Goal: Check status

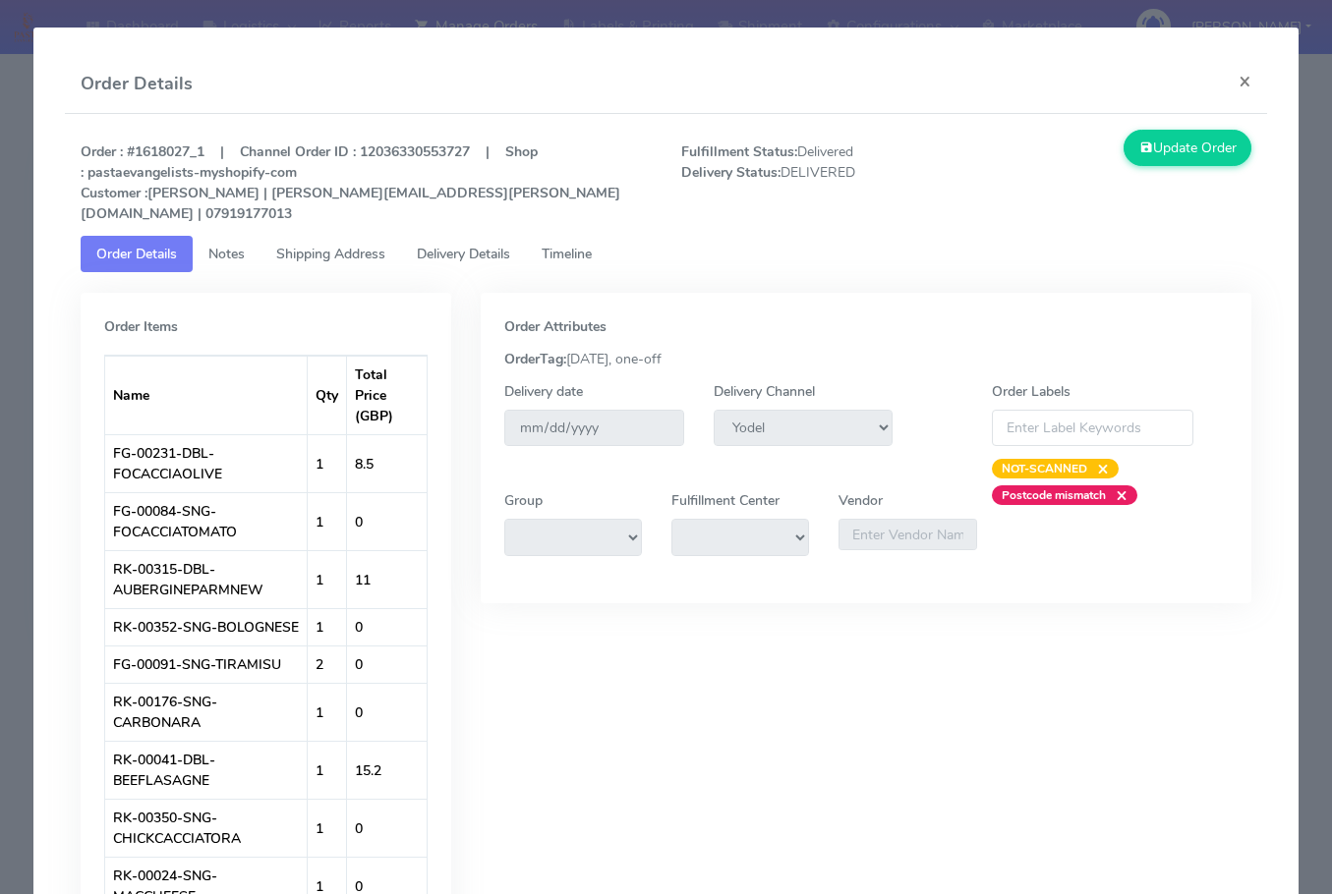
select select "5"
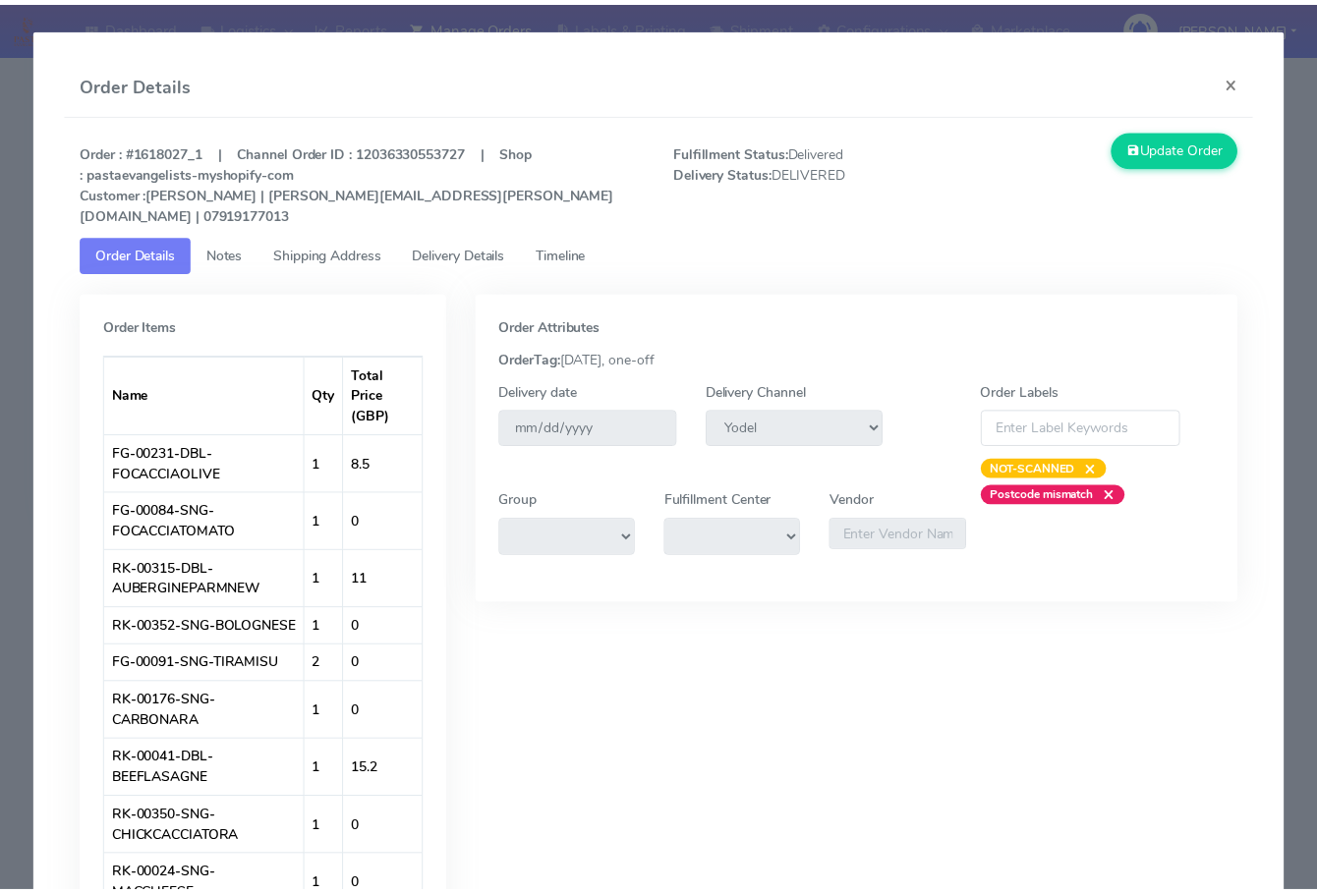
scroll to position [122, 0]
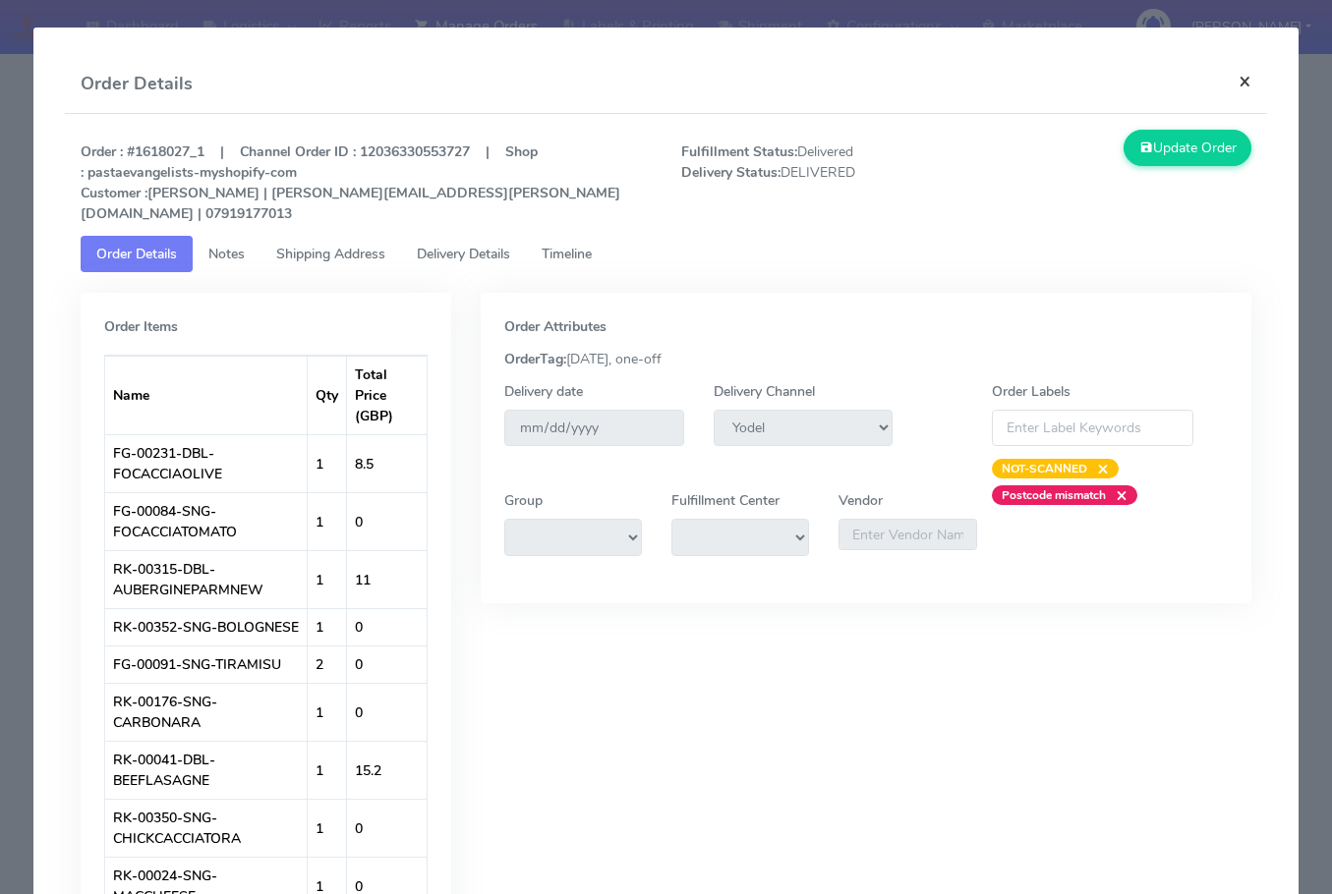
click at [1241, 87] on button "×" at bounding box center [1245, 81] width 44 height 52
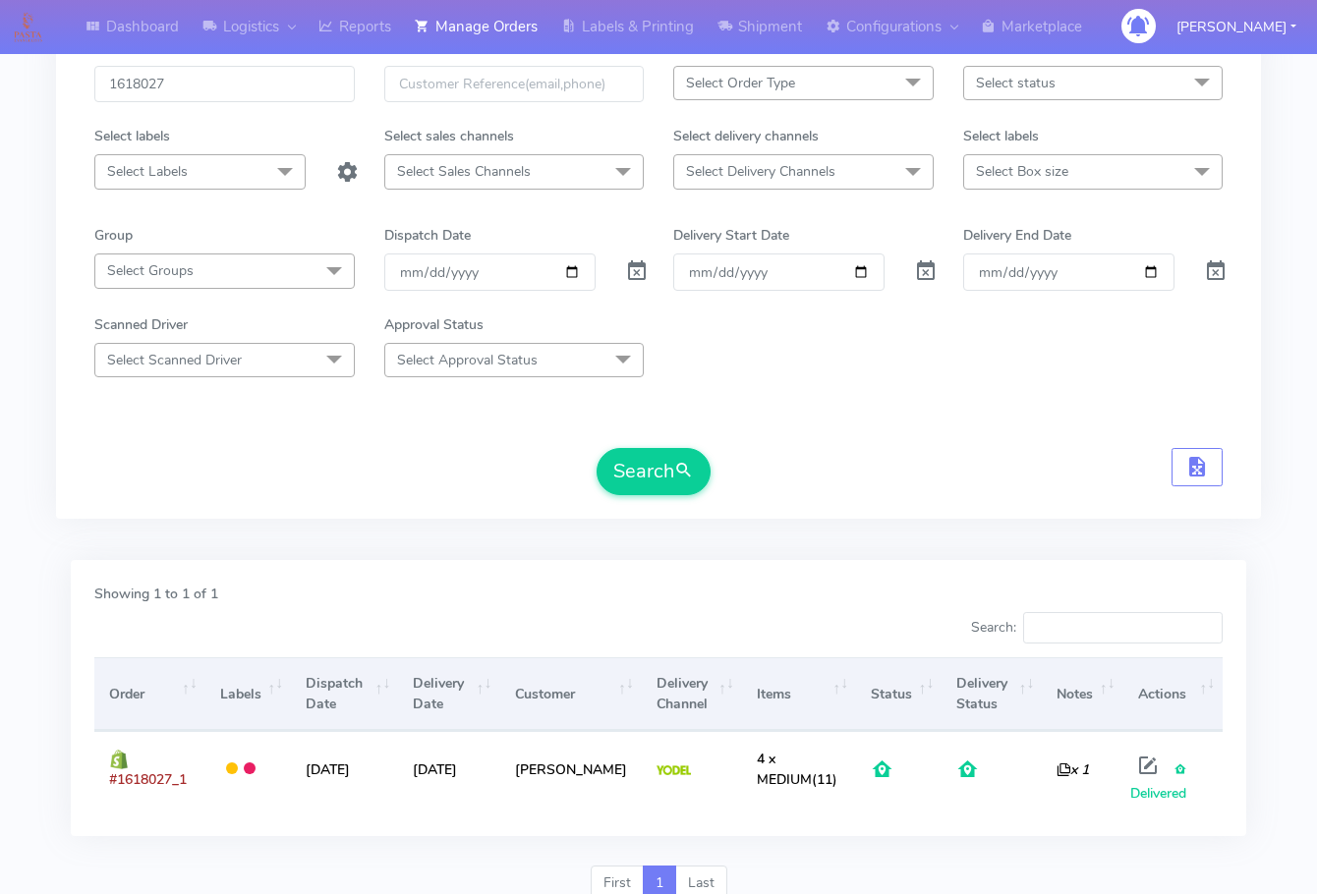
scroll to position [0, 0]
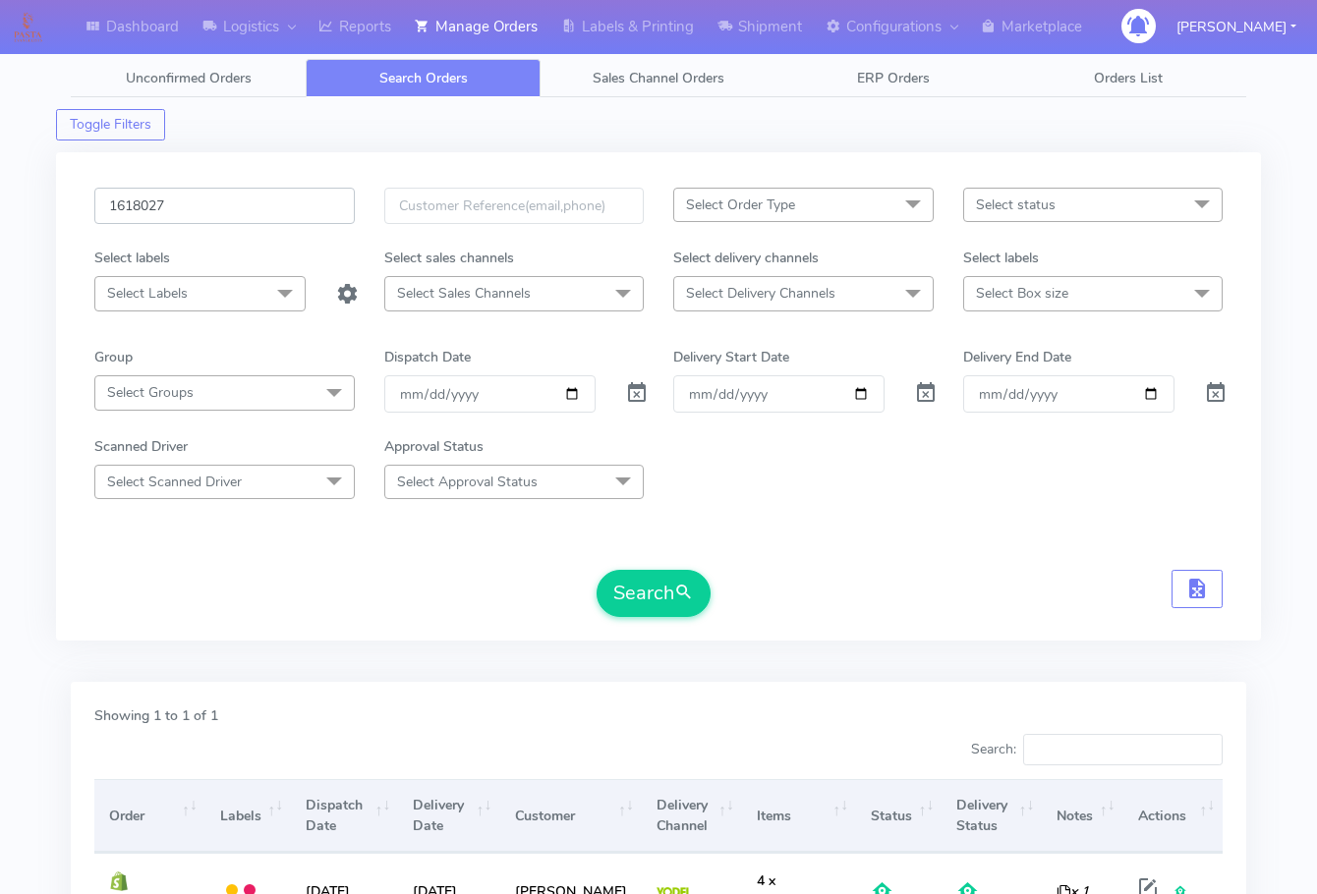
click at [226, 204] on input "1618027" at bounding box center [224, 206] width 260 height 36
paste input "7778"
type input "1617778"
click at [621, 599] on button "Search" at bounding box center [654, 593] width 114 height 47
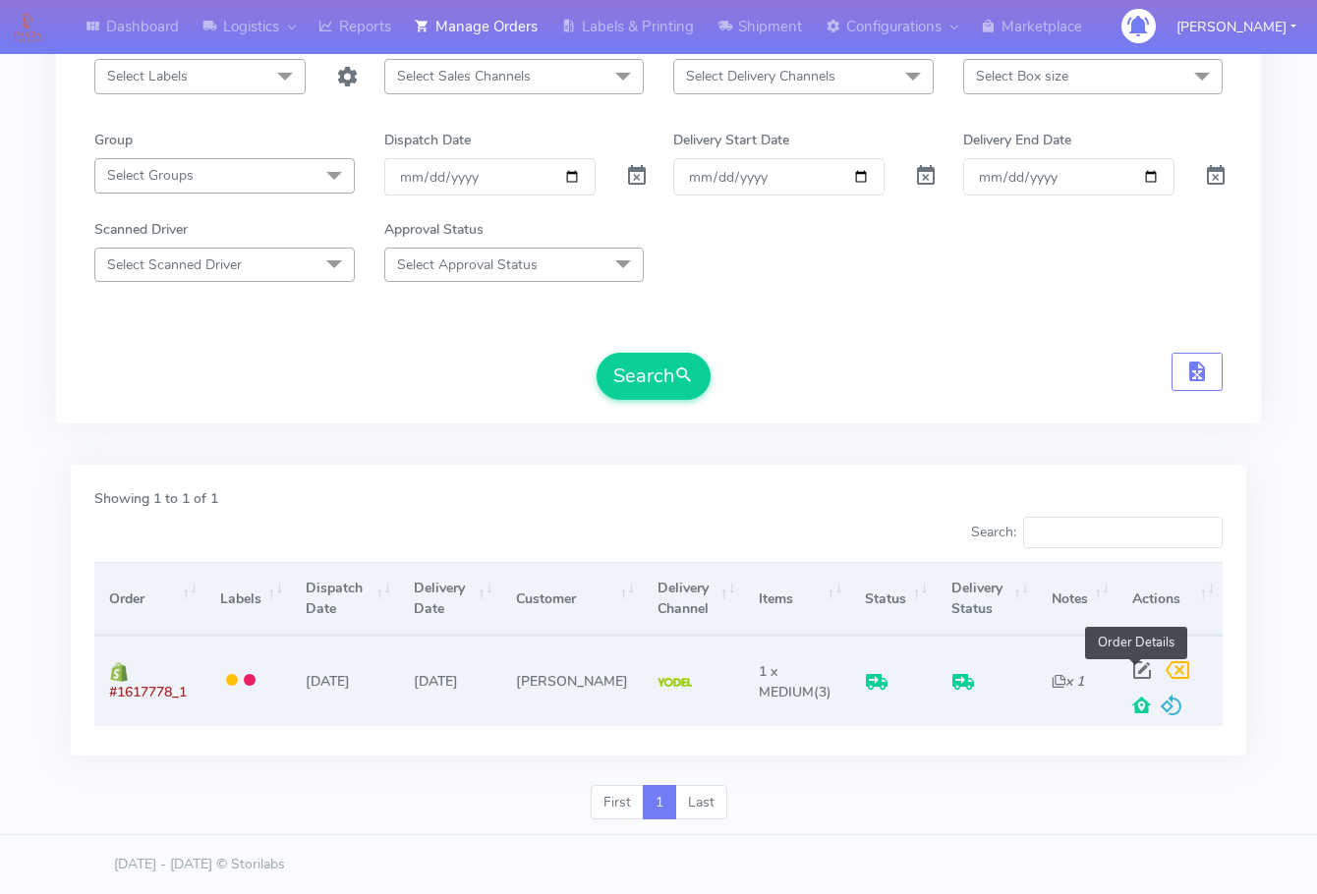
click at [1132, 677] on span at bounding box center [1141, 674] width 35 height 19
select select "5"
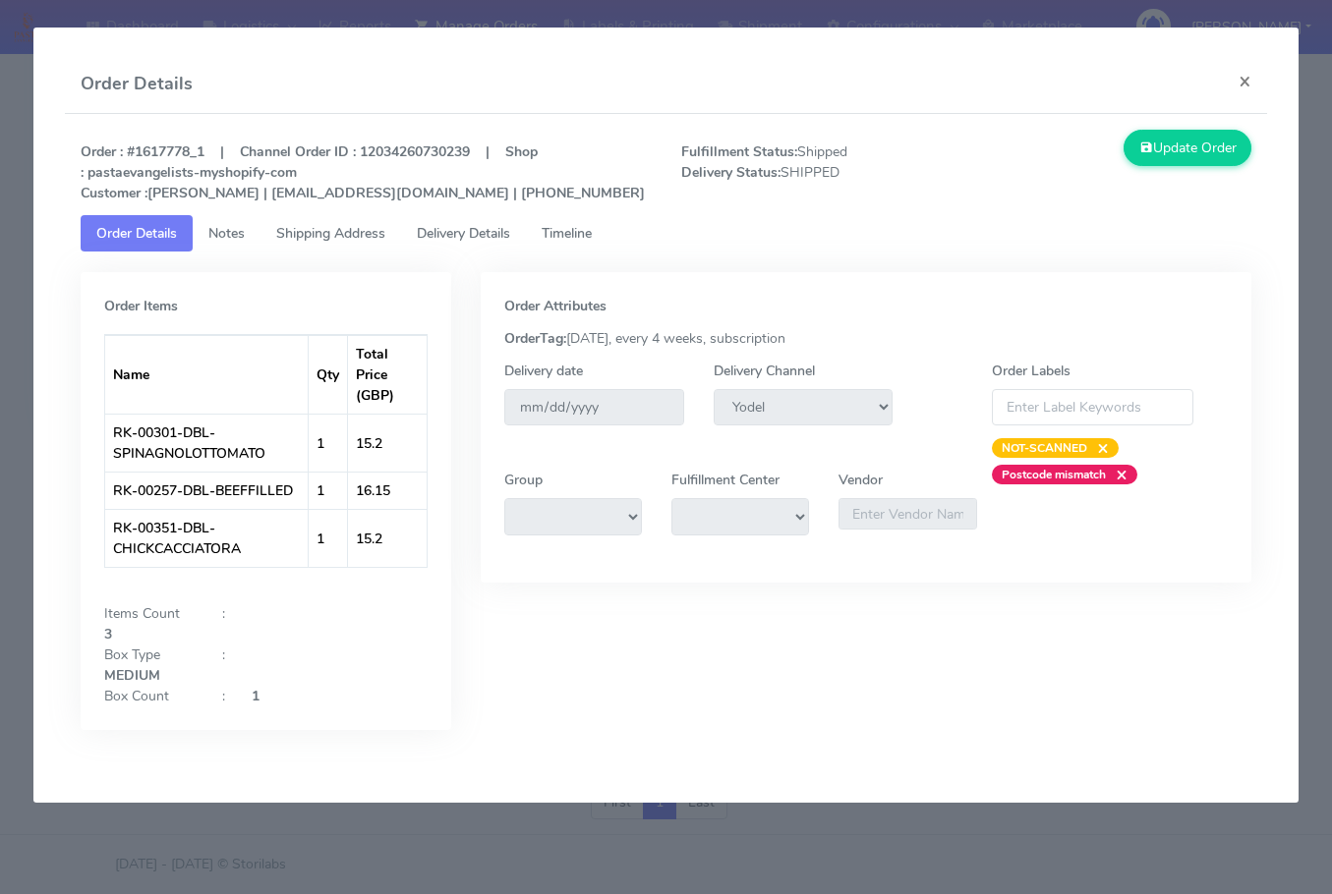
click at [288, 242] on span "Shipping Address" at bounding box center [330, 233] width 109 height 19
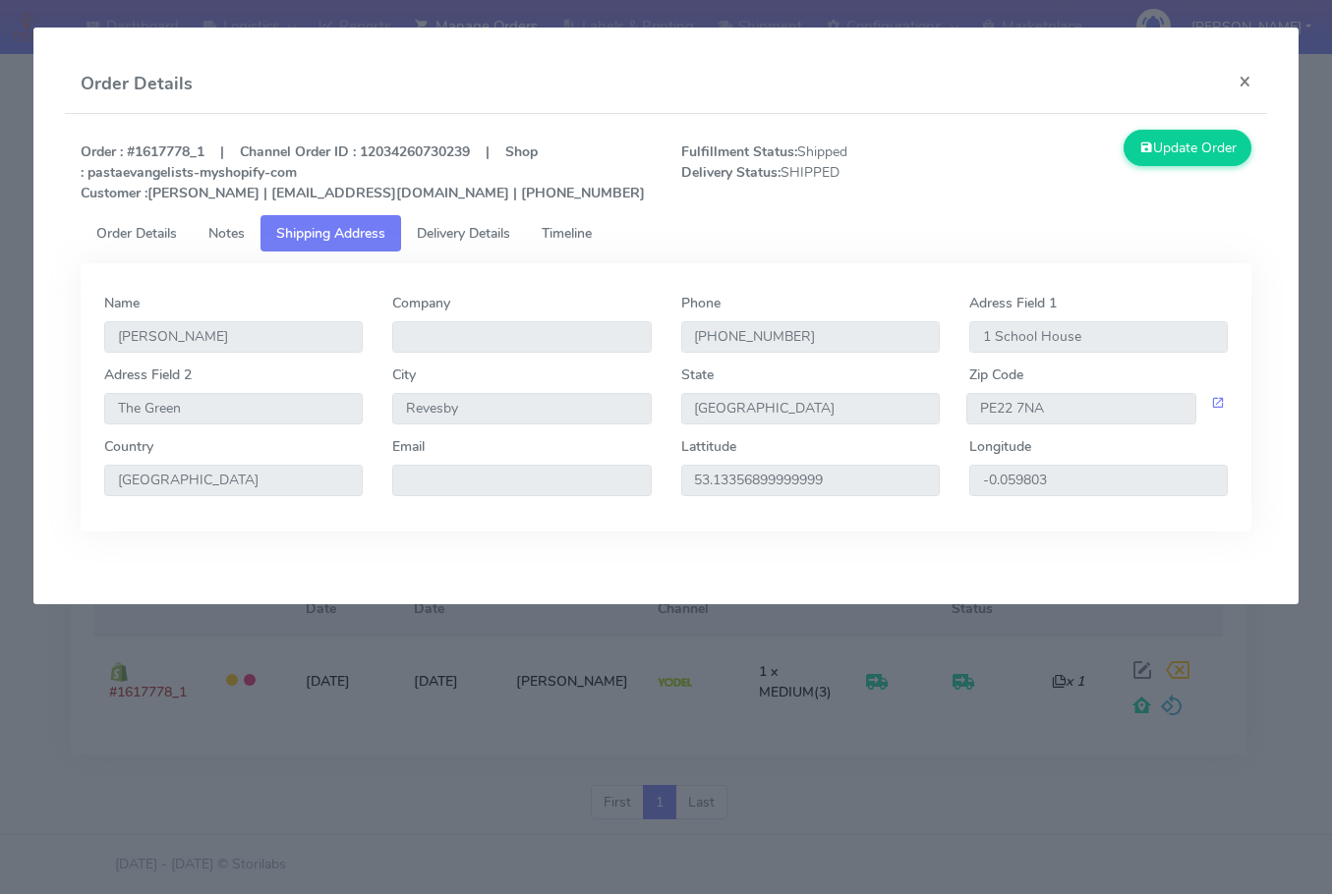
click at [235, 234] on span "Notes" at bounding box center [226, 233] width 36 height 19
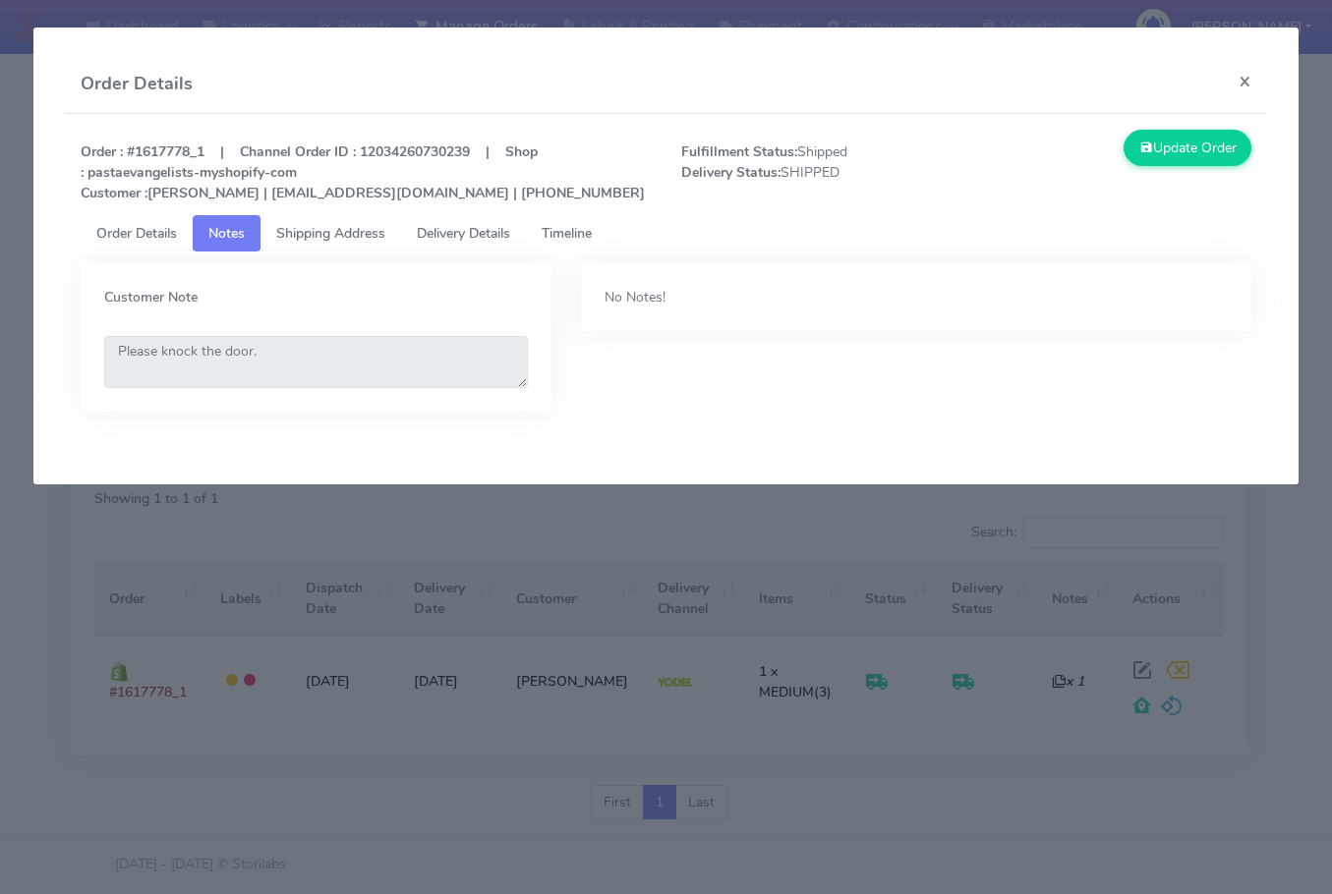
click at [314, 238] on span "Shipping Address" at bounding box center [330, 233] width 109 height 19
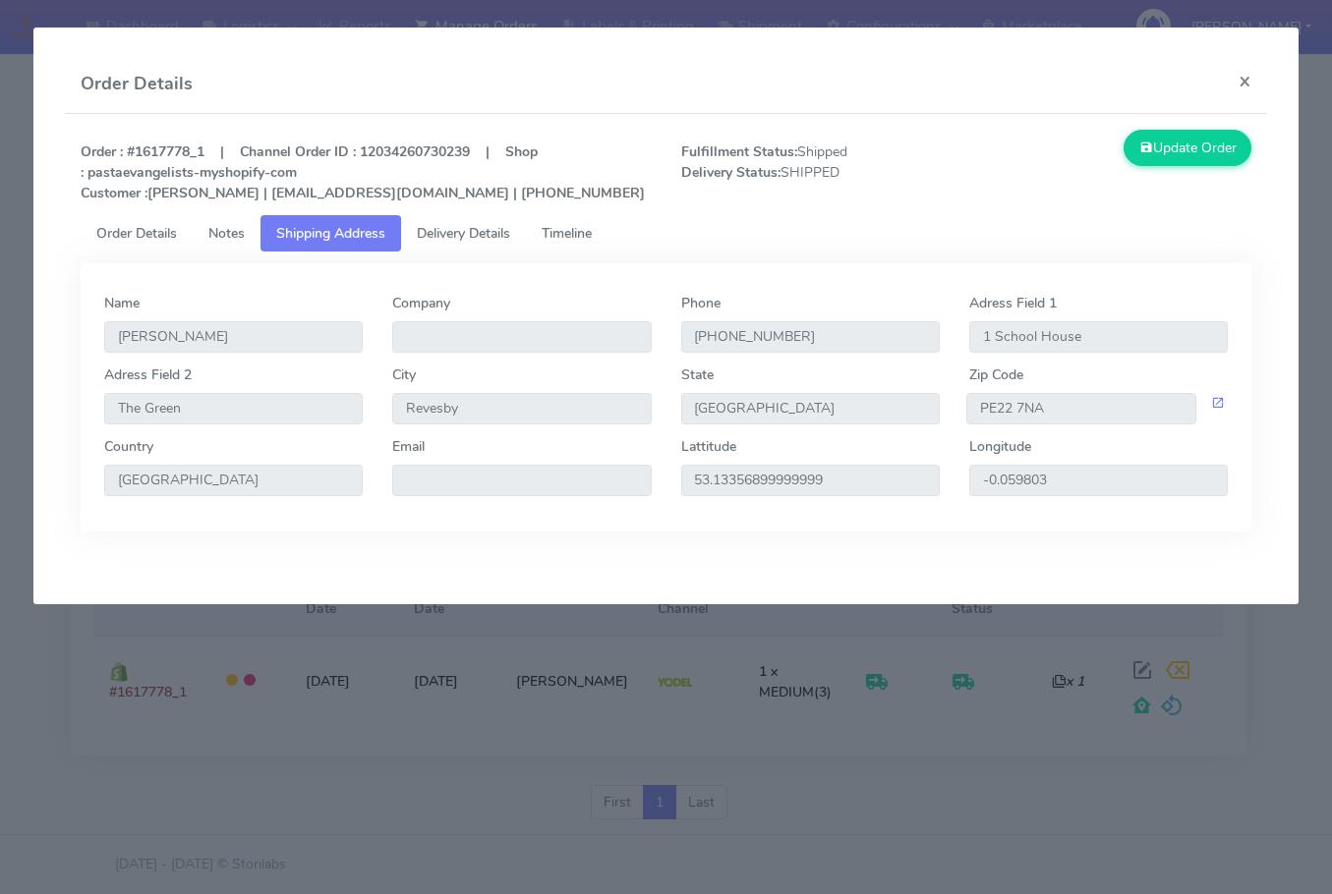
click at [439, 230] on span "Delivery Details" at bounding box center [463, 233] width 93 height 19
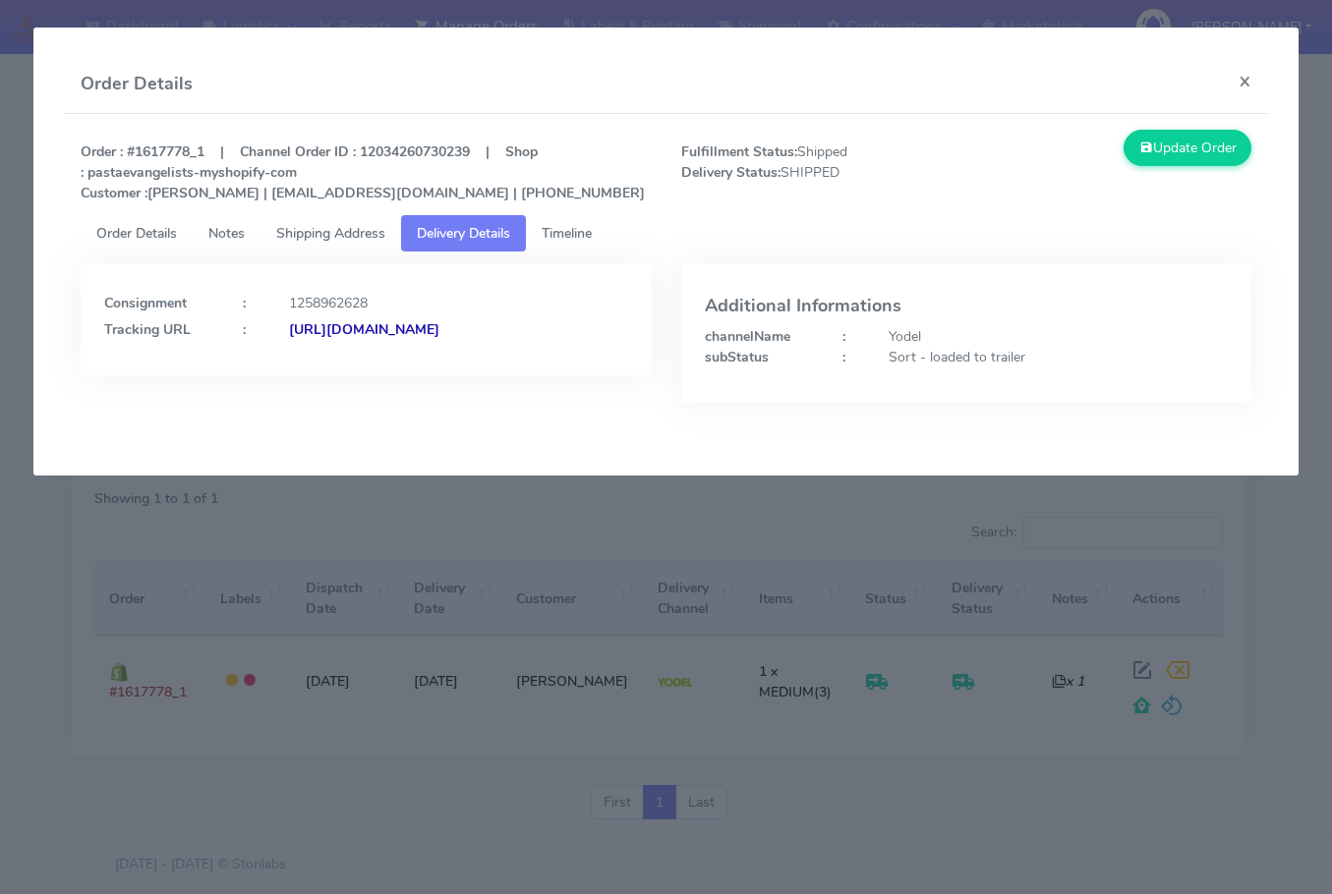
click at [317, 227] on span "Shipping Address" at bounding box center [330, 233] width 109 height 19
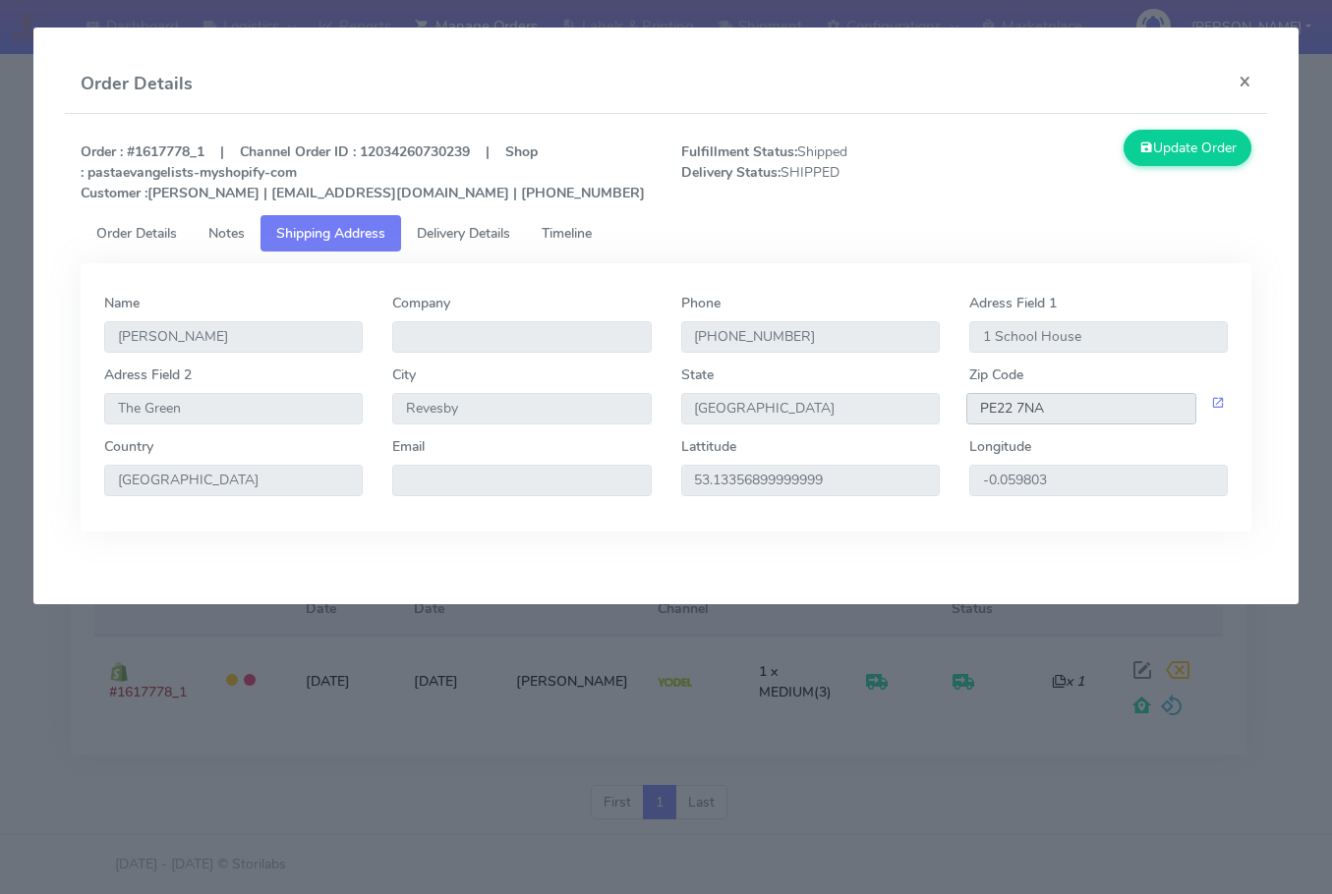
click at [1096, 418] on input "PE22 7NA" at bounding box center [1081, 408] width 230 height 31
click at [458, 237] on span "Delivery Details" at bounding box center [463, 233] width 93 height 19
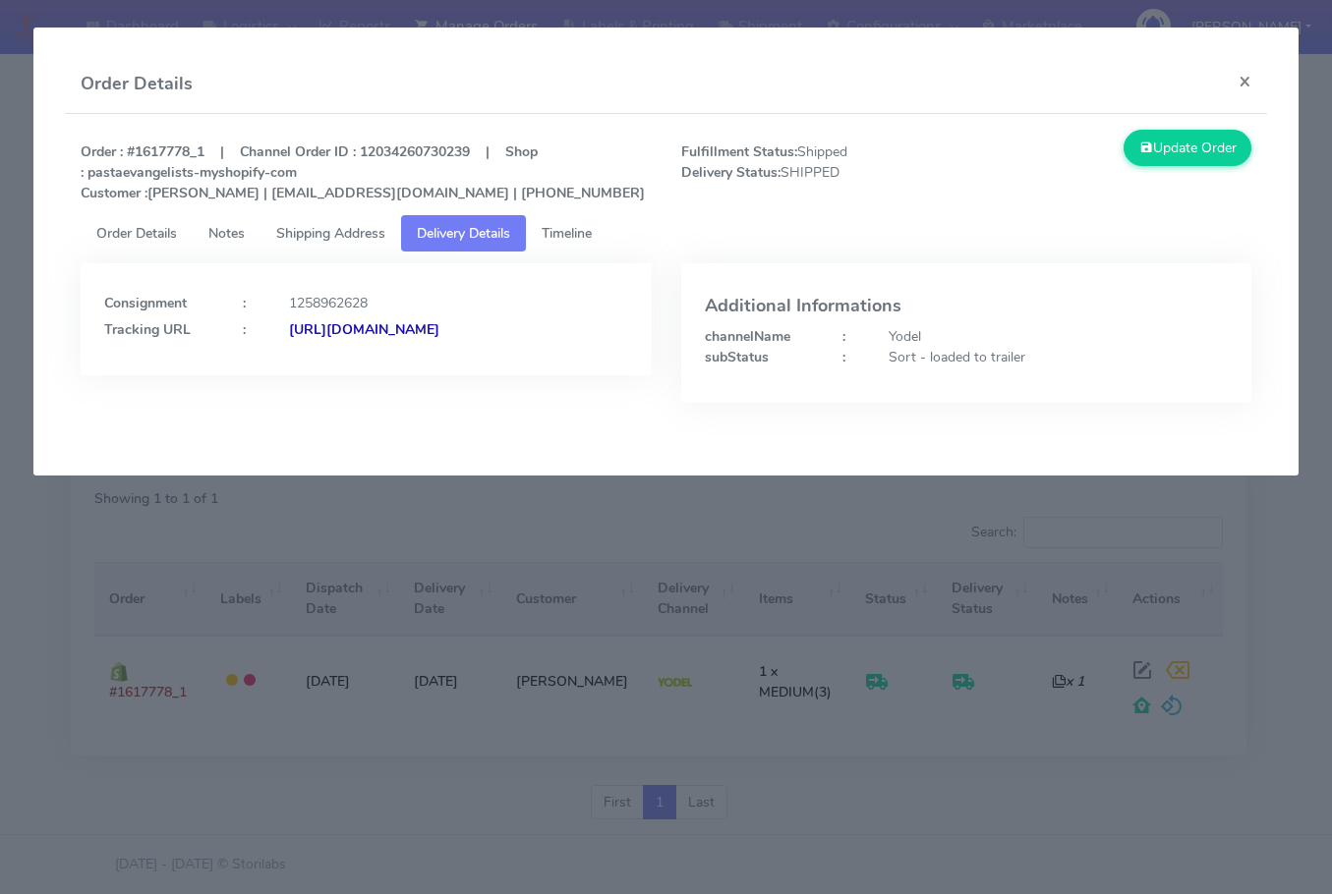
click at [303, 339] on strong "[URL][DOMAIN_NAME]" at bounding box center [364, 329] width 150 height 19
click at [1258, 80] on button "×" at bounding box center [1245, 81] width 44 height 52
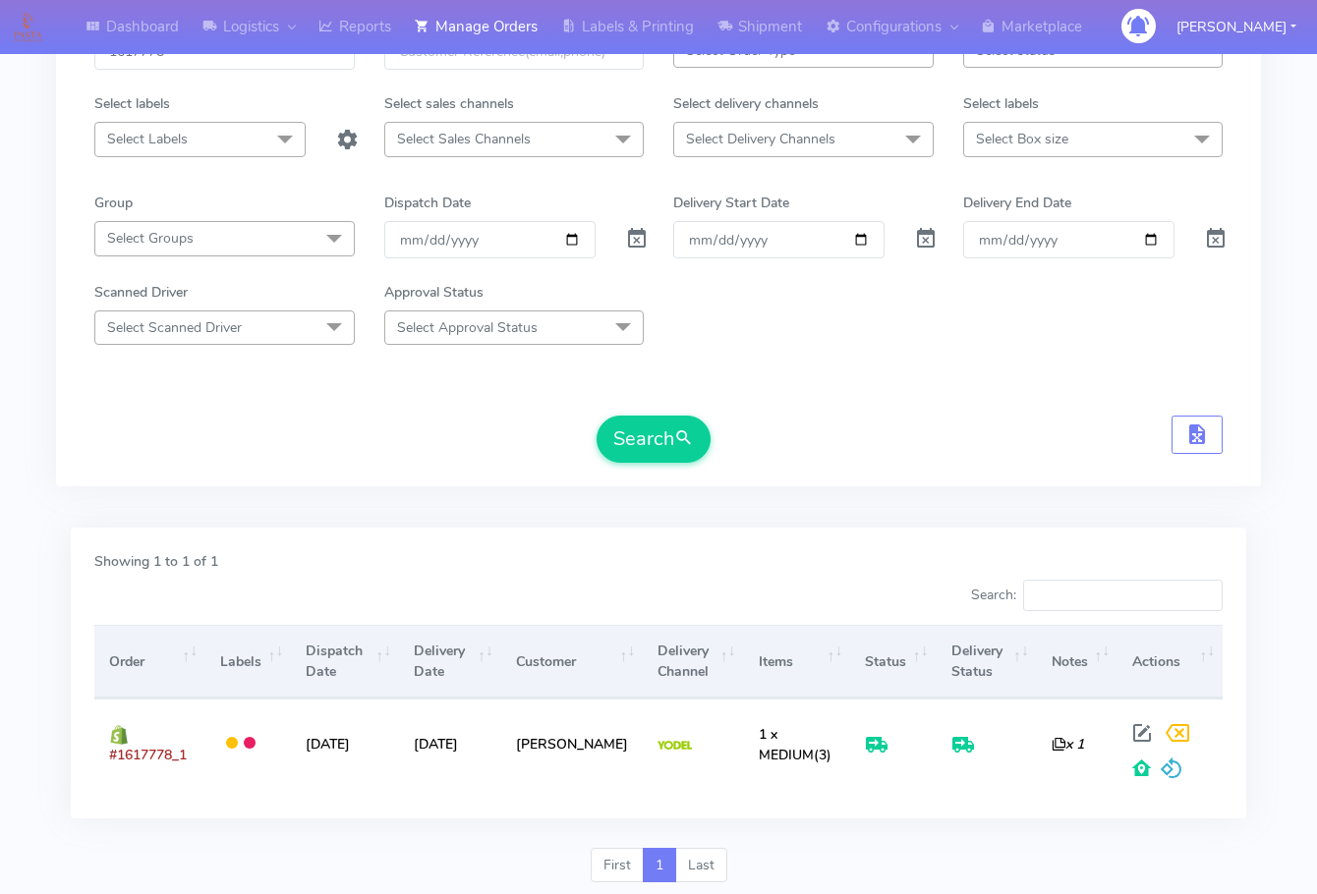
scroll to position [0, 0]
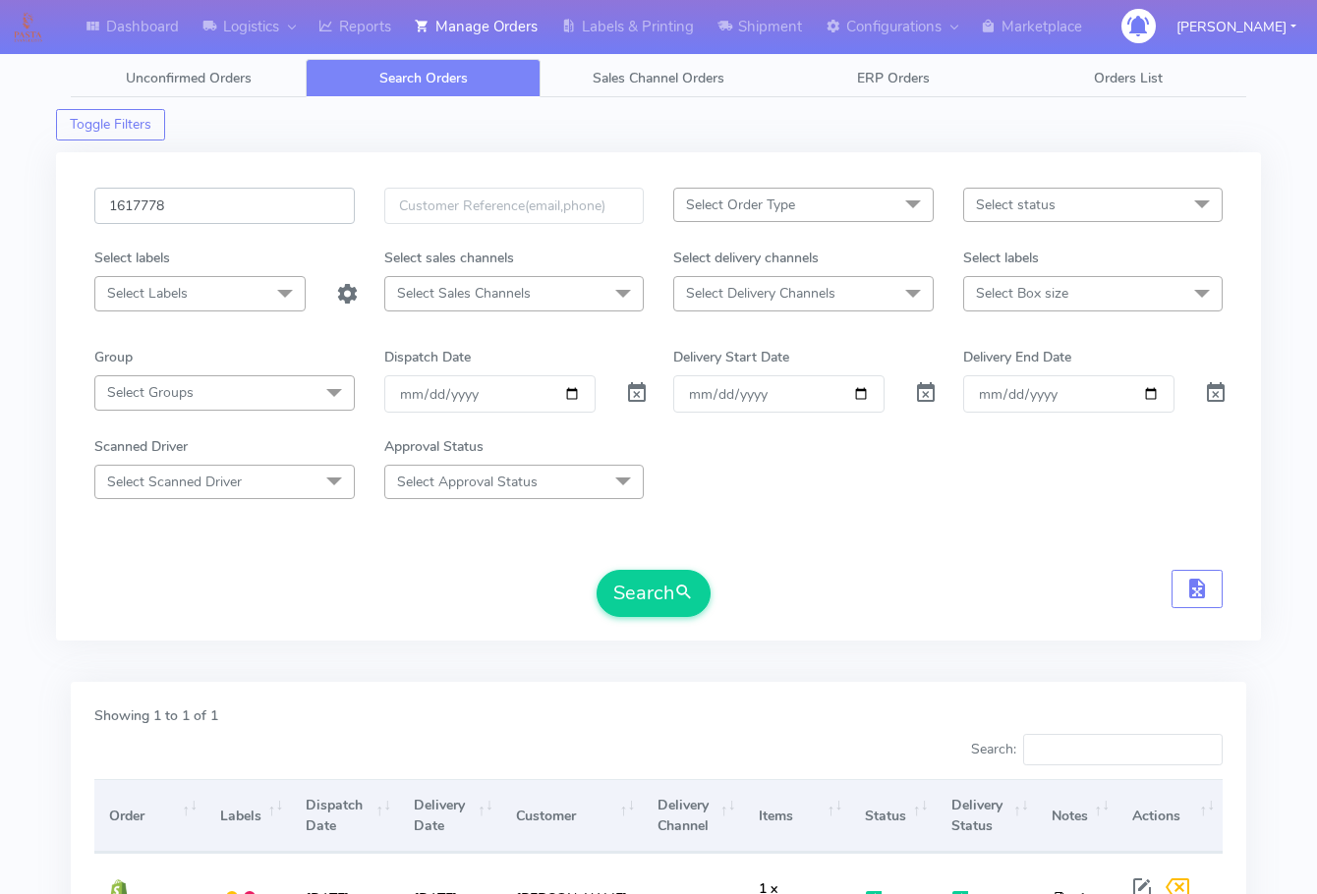
click at [221, 206] on input "1617778" at bounding box center [224, 206] width 260 height 36
paste input "961"
type input "1617961"
click at [668, 596] on button "Search" at bounding box center [654, 593] width 114 height 47
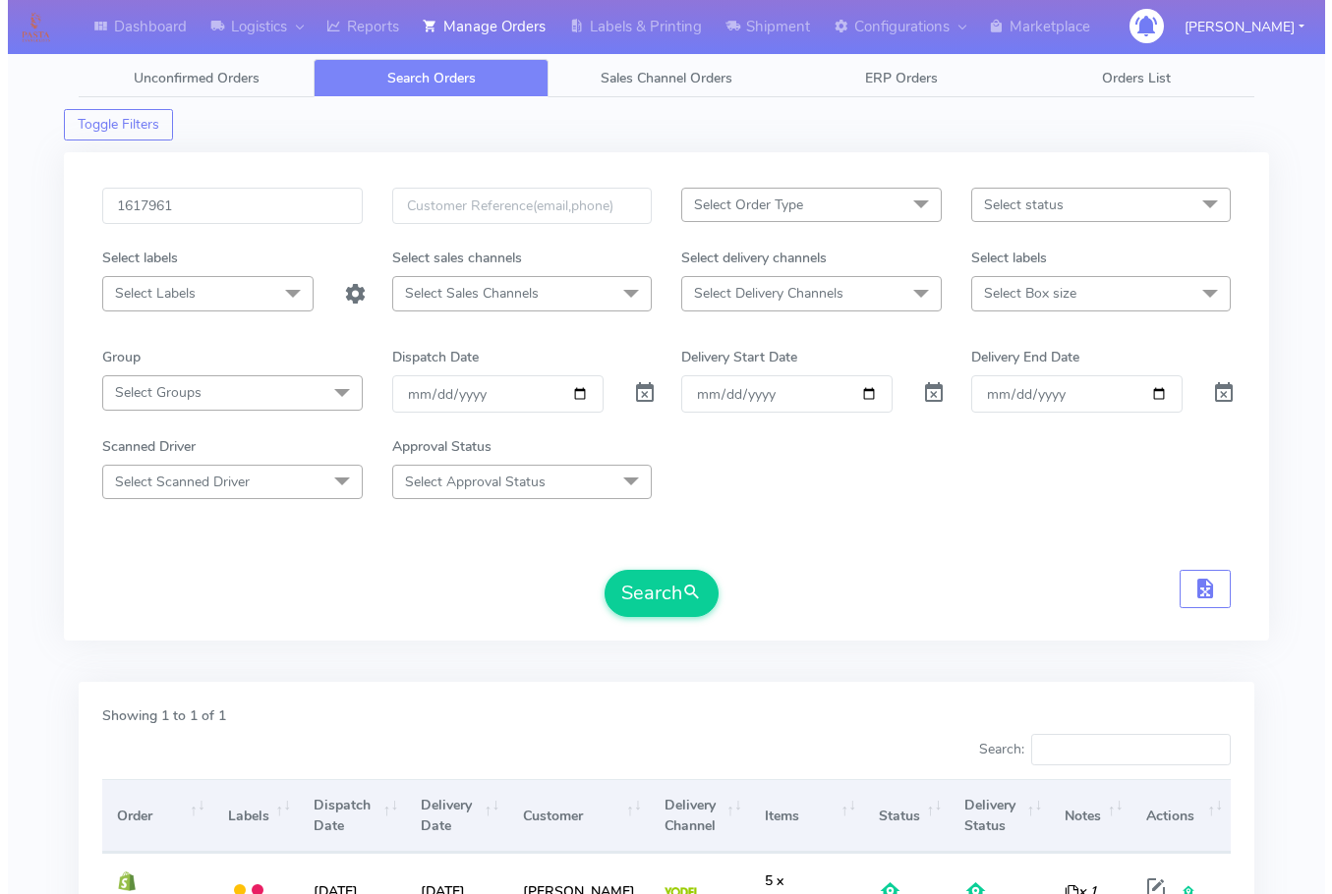
scroll to position [202, 0]
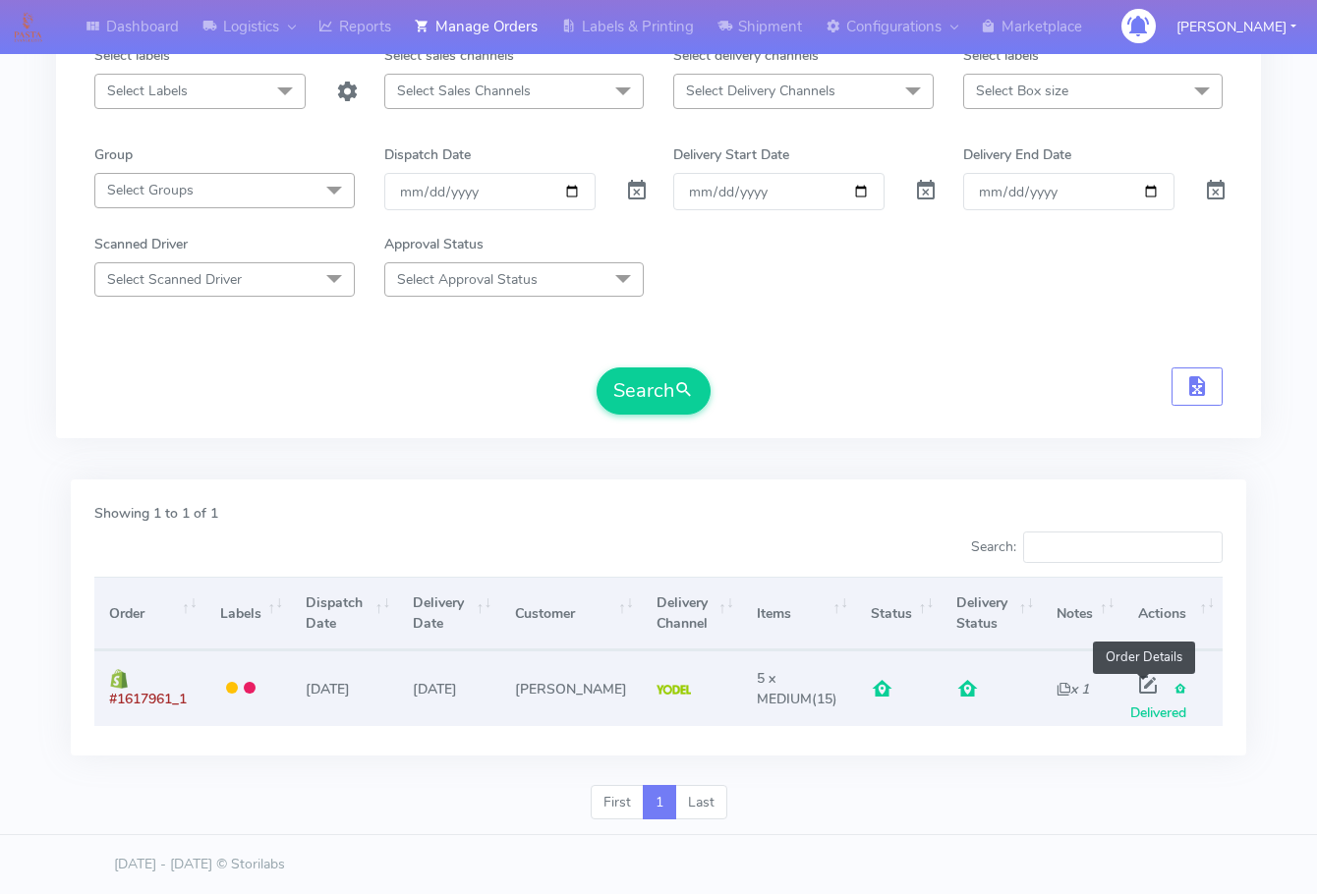
click at [1136, 687] on span at bounding box center [1147, 689] width 35 height 19
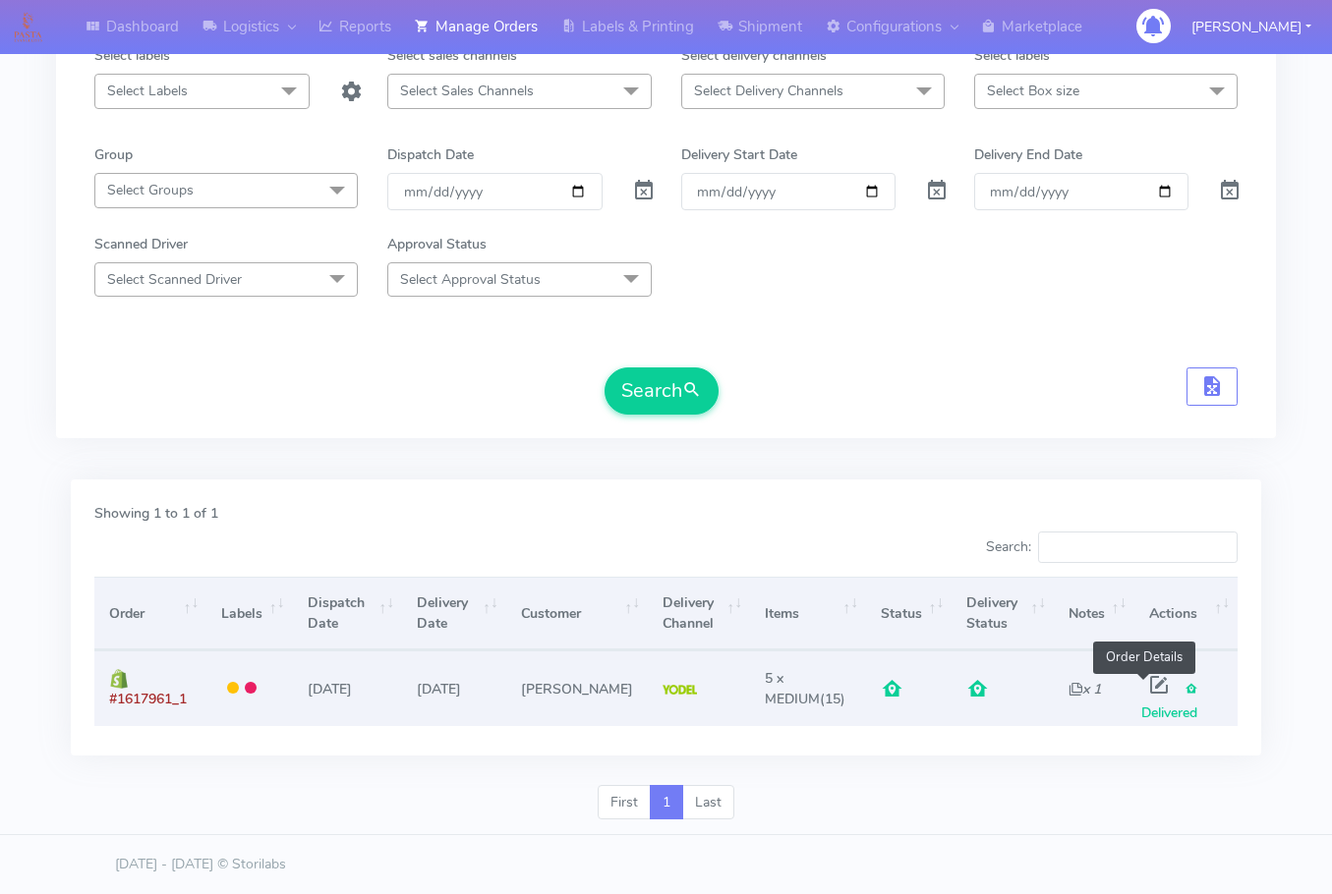
select select "5"
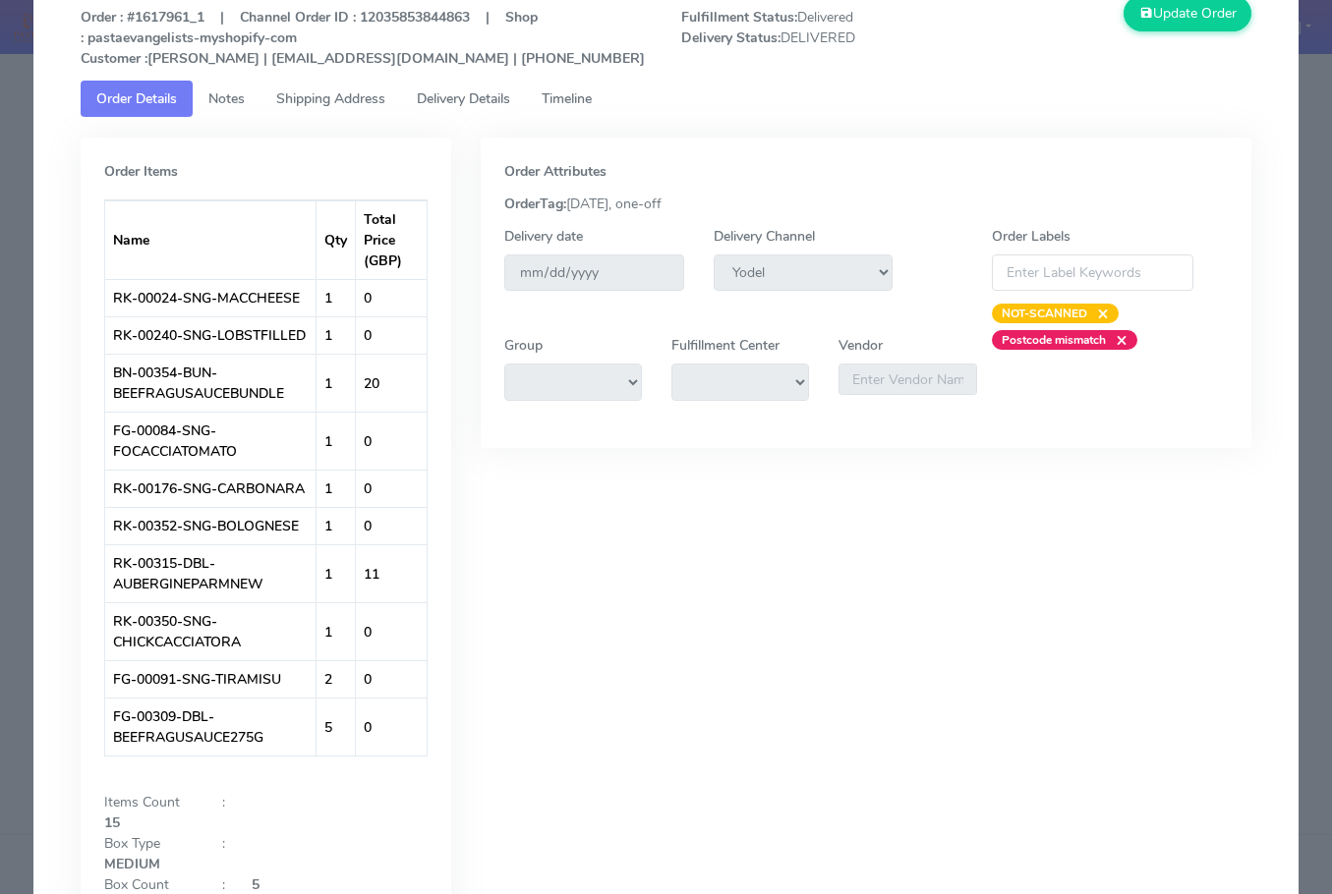
scroll to position [301, 0]
